Goal: Task Accomplishment & Management: Manage account settings

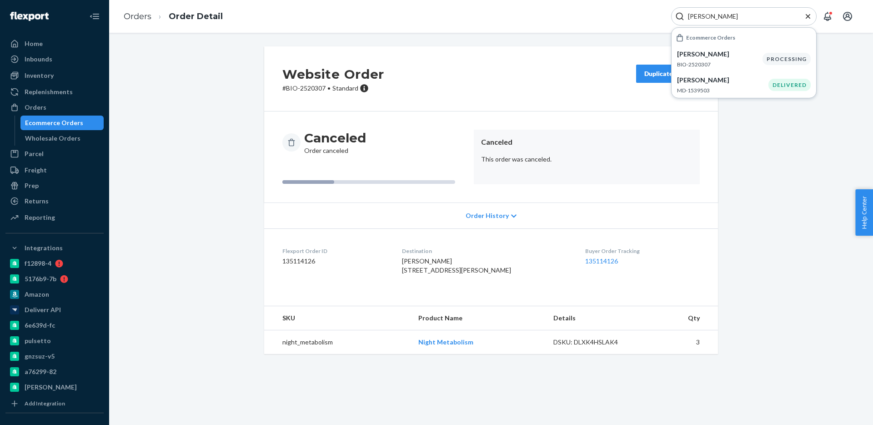
click at [718, 21] on div "kelly caplan" at bounding box center [743, 16] width 145 height 18
click at [718, 16] on input "kelly caplan" at bounding box center [740, 16] width 112 height 9
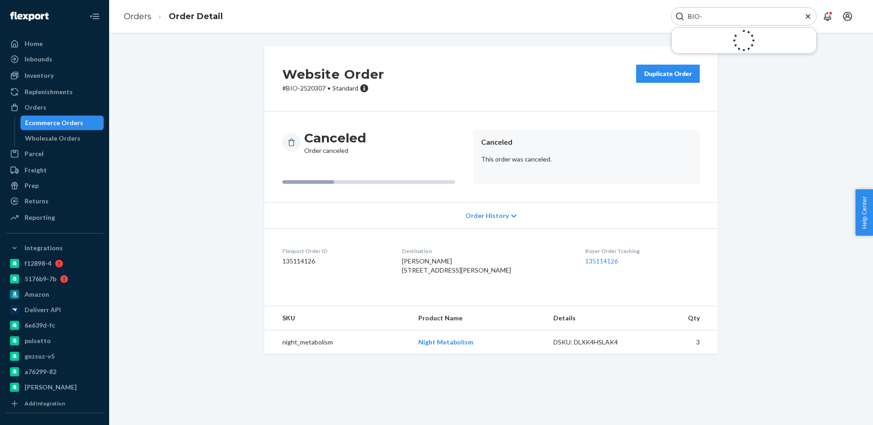
paste input "2513178"
click at [722, 18] on input "BIO-2513178" at bounding box center [740, 16] width 112 height 9
paste input "82"
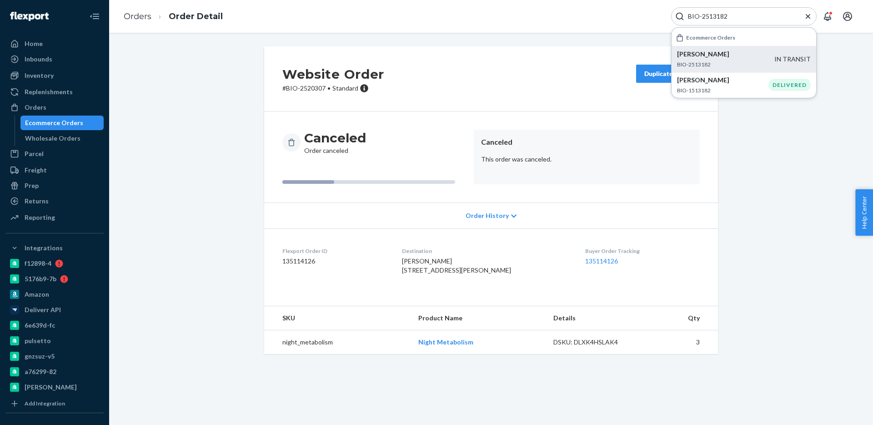
click at [729, 52] on p "Elizabeth Willis" at bounding box center [725, 54] width 97 height 9
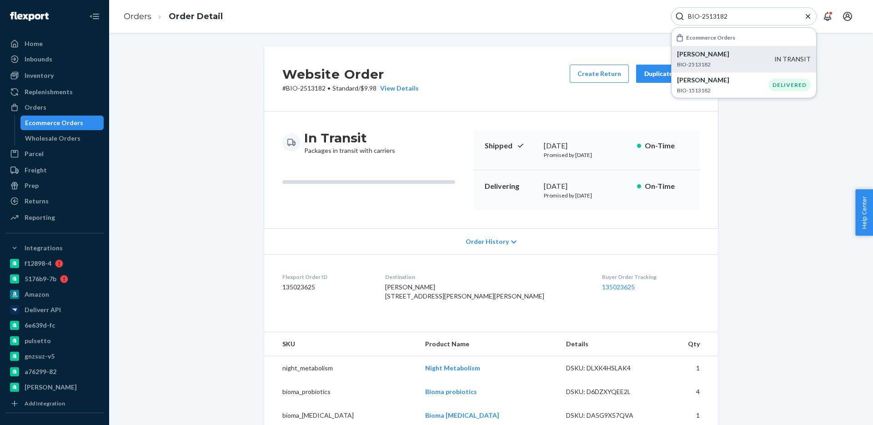
click at [706, 56] on p "Elizabeth Willis" at bounding box center [725, 54] width 97 height 9
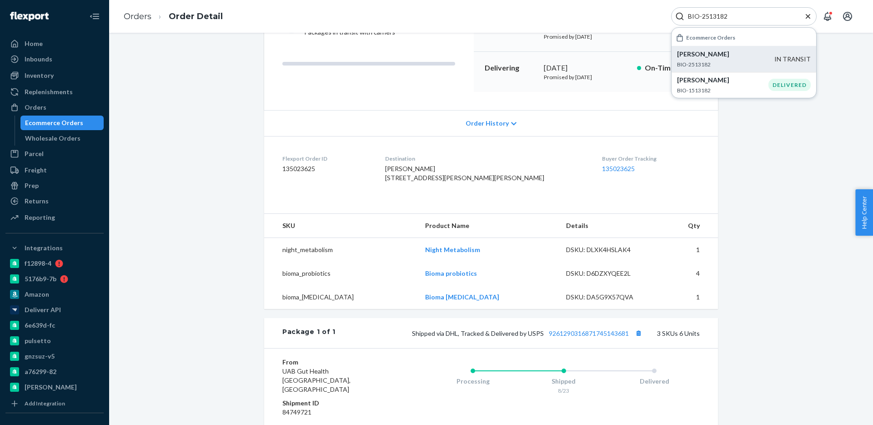
scroll to position [232, 0]
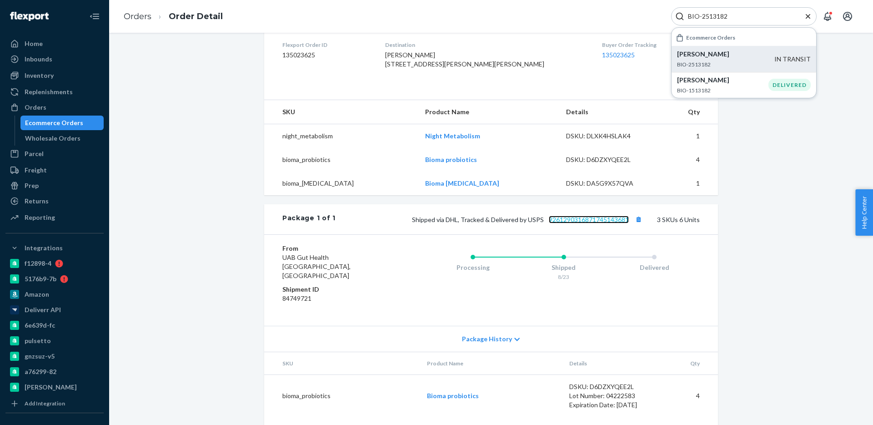
click at [613, 223] on link "9261290316871745143681" at bounding box center [589, 219] width 80 height 8
click at [724, 18] on input "BIO-2513182" at bounding box center [740, 16] width 112 height 9
paste input "21131"
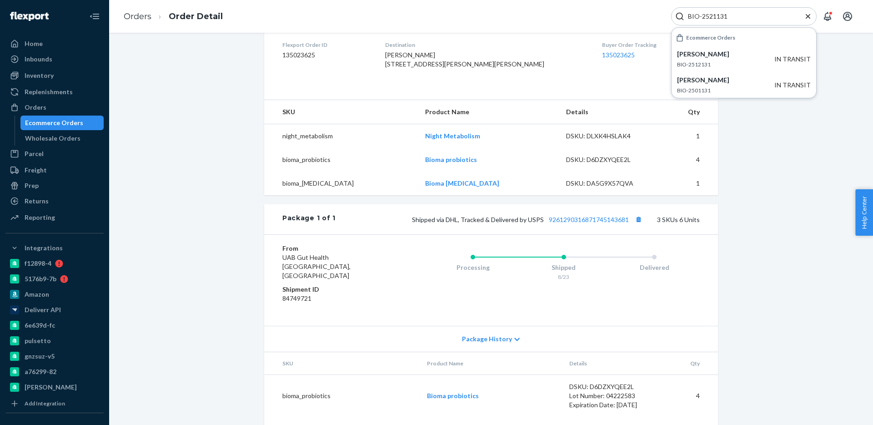
click at [712, 21] on div "BIO-2521131" at bounding box center [743, 16] width 145 height 18
click at [713, 18] on input "BIO-2521131" at bounding box center [740, 16] width 112 height 9
paste input "4"
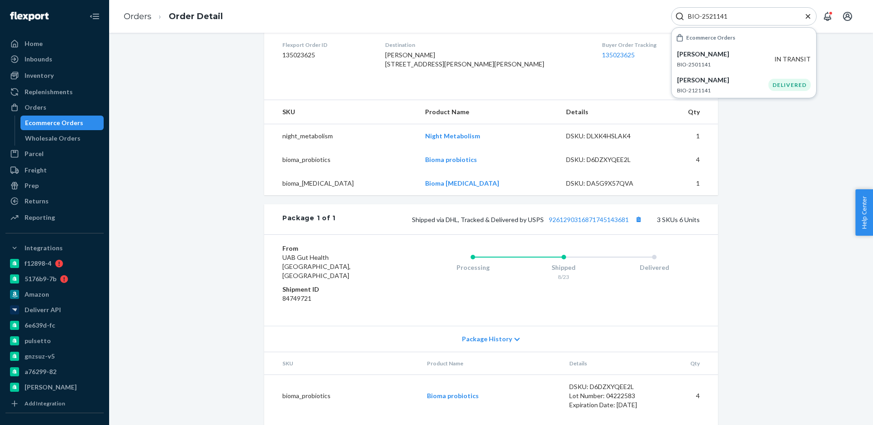
click at [749, 15] on input "BIO-2521141" at bounding box center [740, 16] width 112 height 9
click at [713, 16] on input "BIO-2521141" at bounding box center [740, 16] width 112 height 9
paste input "386065"
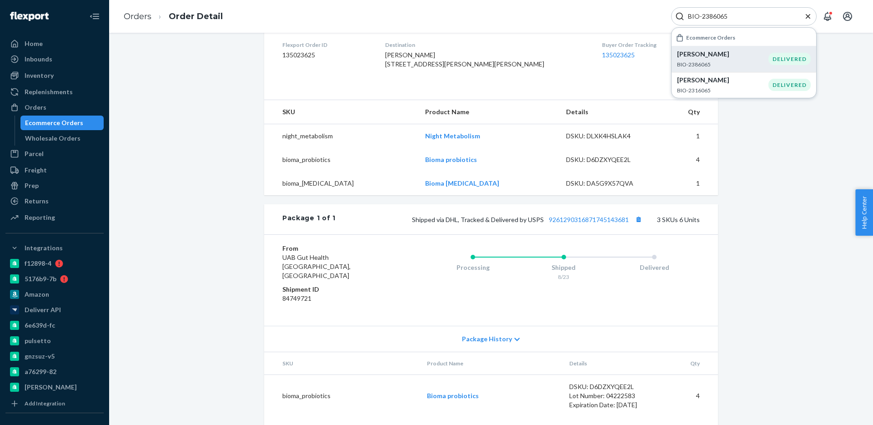
type input "BIO-2386065"
click at [752, 62] on p "BIO-2386065" at bounding box center [722, 64] width 91 height 8
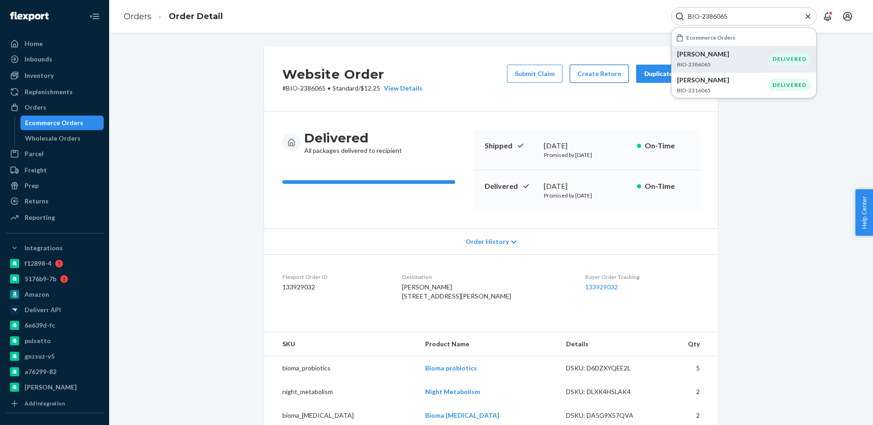
click at [600, 69] on button "Create Return" at bounding box center [599, 74] width 59 height 18
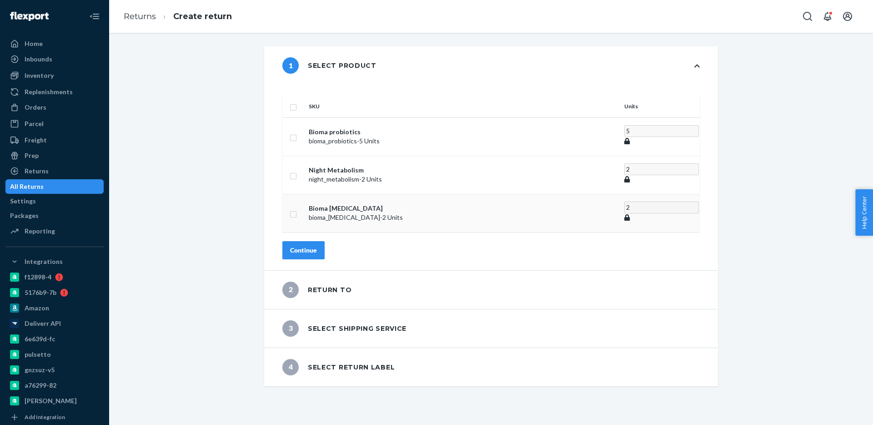
drag, startPoint x: 319, startPoint y: 95, endPoint x: 325, endPoint y: 195, distance: 101.1
click at [297, 101] on input "checkbox" at bounding box center [293, 106] width 7 height 10
checkbox input "true"
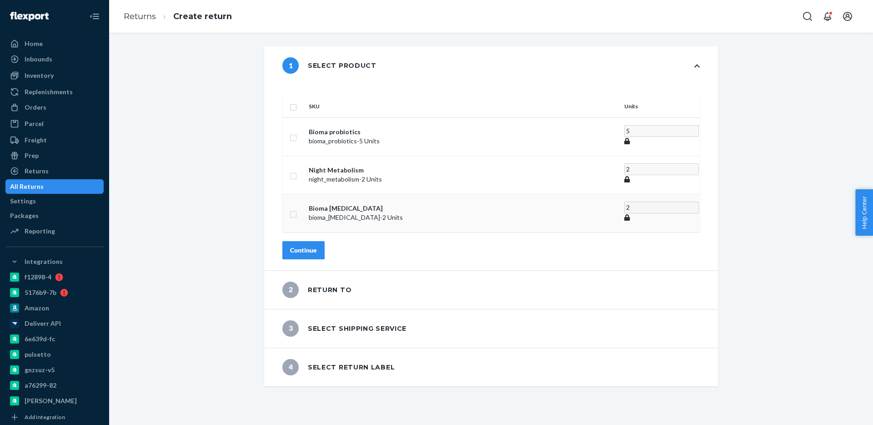
checkbox input "true"
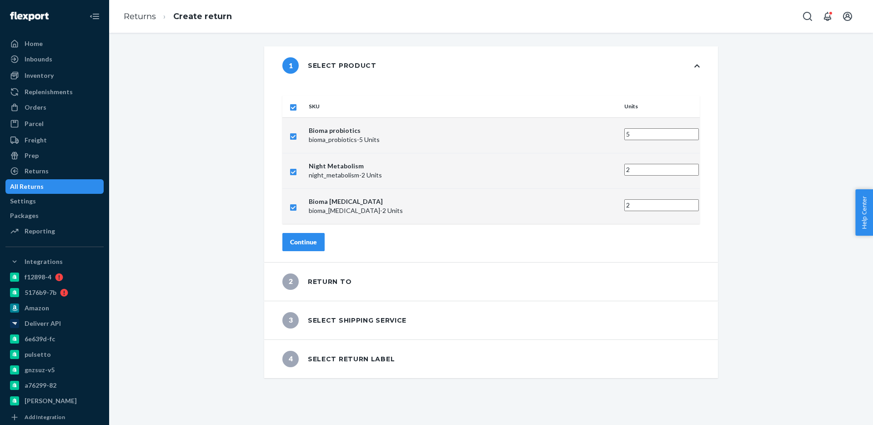
click at [317, 237] on div "Continue" at bounding box center [303, 241] width 27 height 9
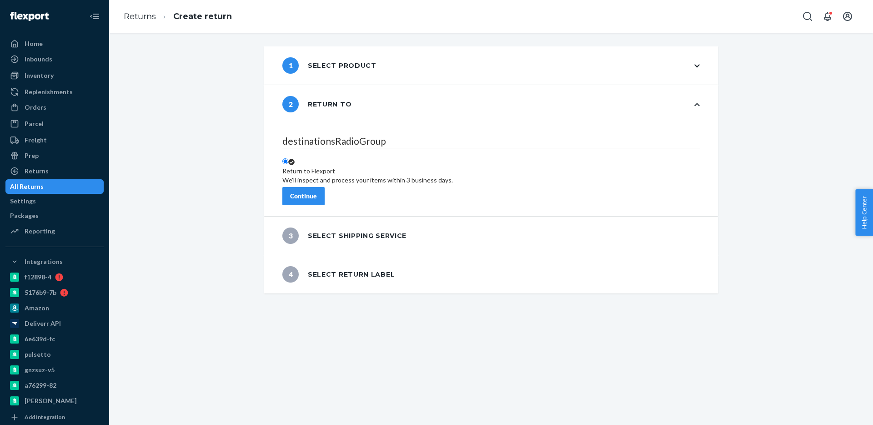
click at [317, 193] on div "Continue" at bounding box center [303, 195] width 27 height 9
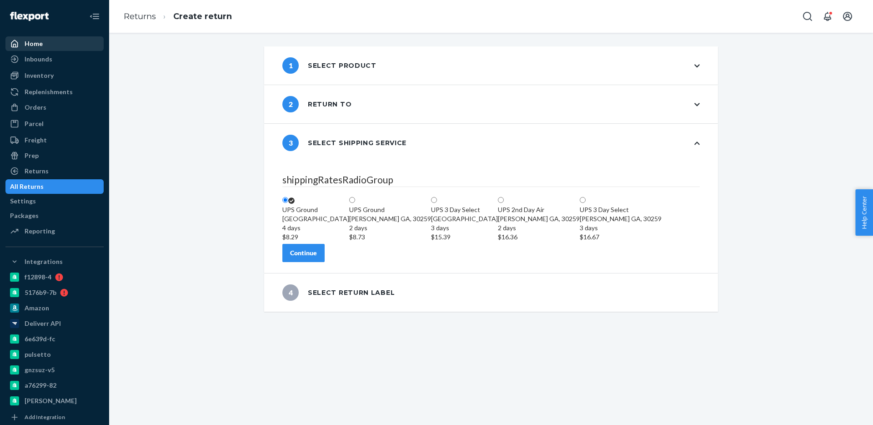
click at [53, 44] on div "Home" at bounding box center [54, 43] width 96 height 13
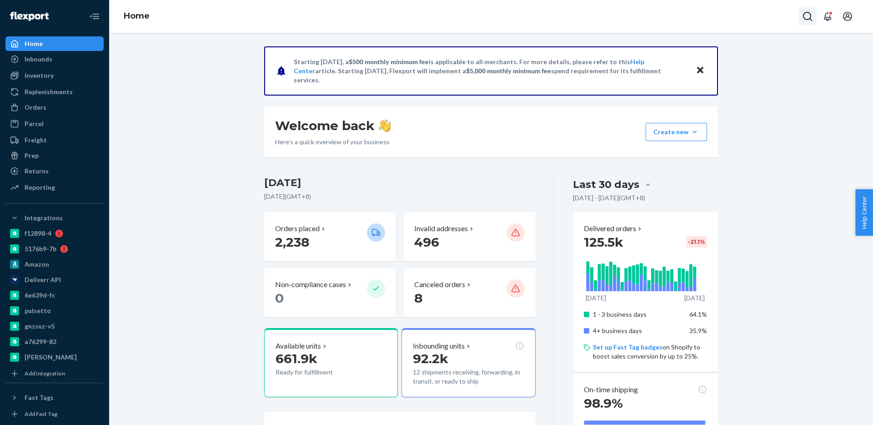
click at [813, 19] on button "Open Search Box" at bounding box center [807, 16] width 18 height 18
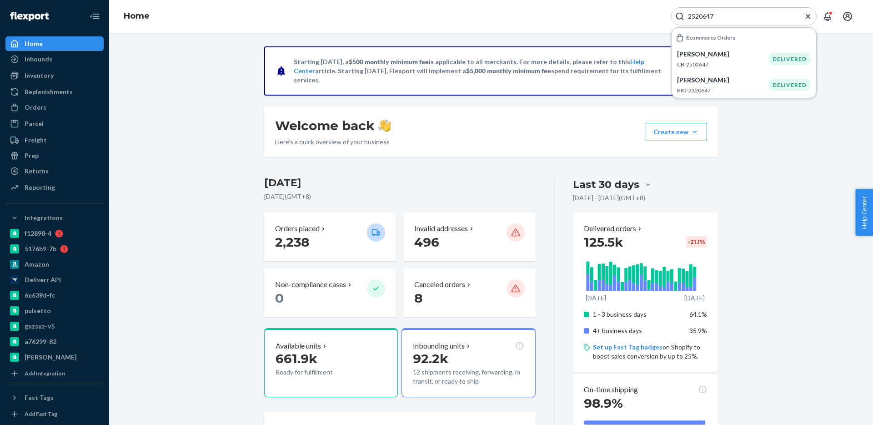
click at [704, 18] on input "2520647" at bounding box center [740, 16] width 112 height 9
paste input "60"
type input "2520660"
click at [727, 64] on p "BIO-2520660" at bounding box center [719, 64] width 85 height 8
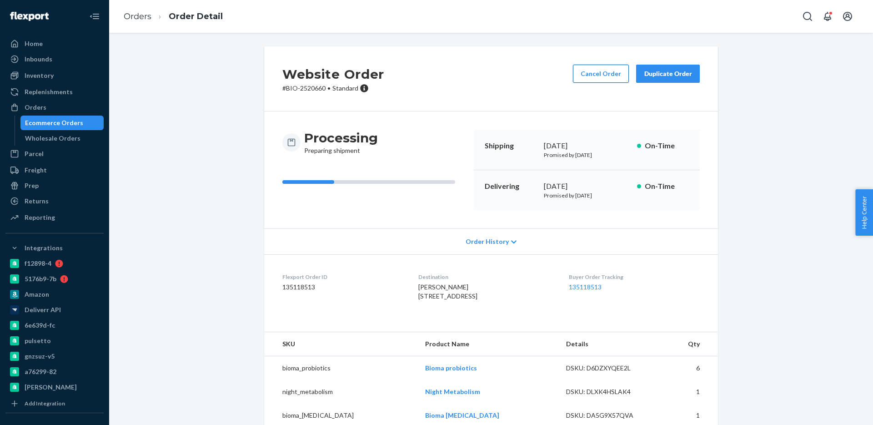
click at [597, 75] on button "Cancel Order" at bounding box center [601, 74] width 56 height 18
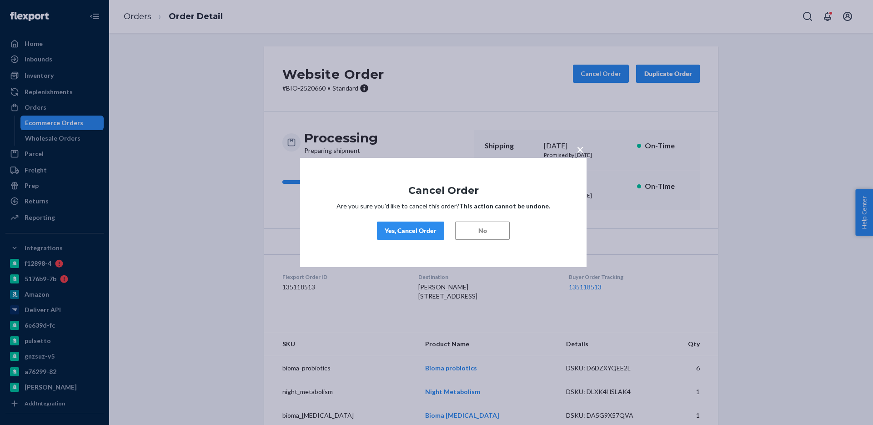
click at [404, 227] on div "Yes, Cancel Order" at bounding box center [411, 230] width 52 height 9
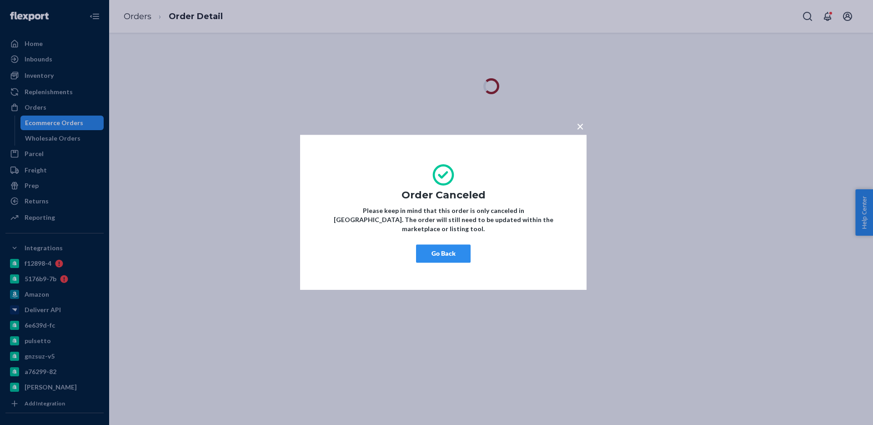
click at [446, 246] on button "Go Back" at bounding box center [443, 254] width 55 height 18
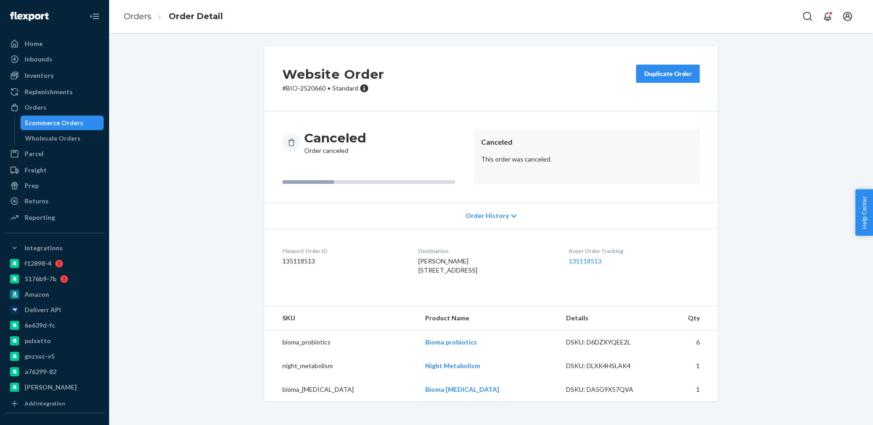
scroll to position [5, 0]
click at [807, 12] on icon "Open Search Box" at bounding box center [807, 16] width 9 height 9
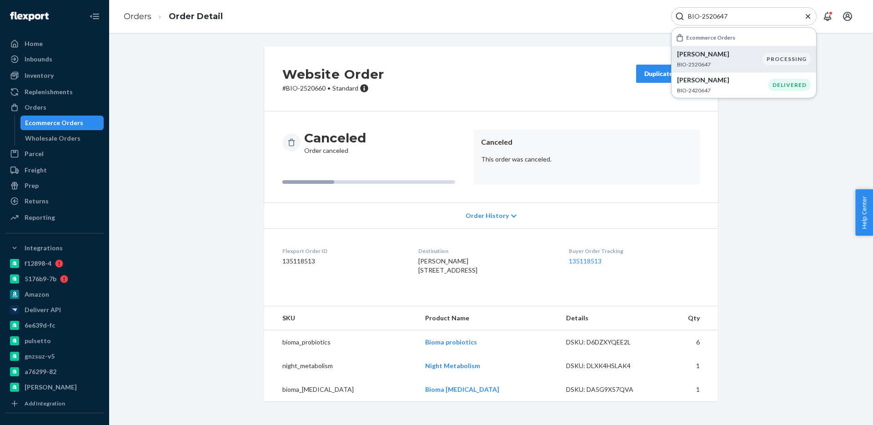
click at [725, 67] on p "BIO-2520647" at bounding box center [719, 64] width 85 height 8
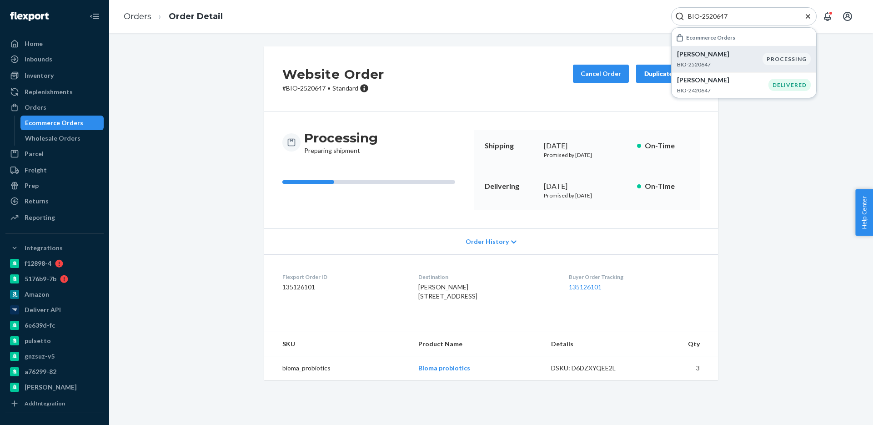
click at [717, 21] on div "BIO-2520647" at bounding box center [743, 16] width 145 height 18
click at [717, 17] on input "BIO-2520647" at bounding box center [740, 16] width 112 height 9
paste input "60"
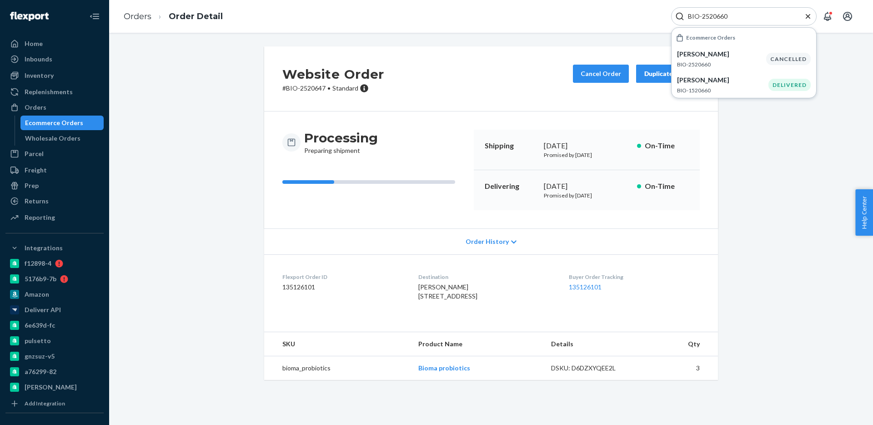
click at [727, 18] on input "BIO-2520660" at bounding box center [740, 16] width 112 height 9
paste input "47"
type input "BIO-2520647"
click at [732, 55] on p "Laura Holland" at bounding box center [719, 54] width 85 height 9
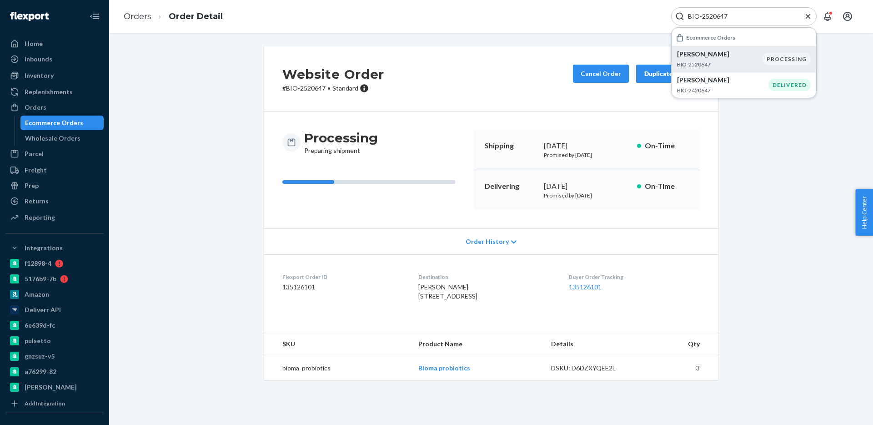
click at [744, 16] on input "BIO-2520647" at bounding box center [740, 16] width 112 height 9
